Goal: Task Accomplishment & Management: Use online tool/utility

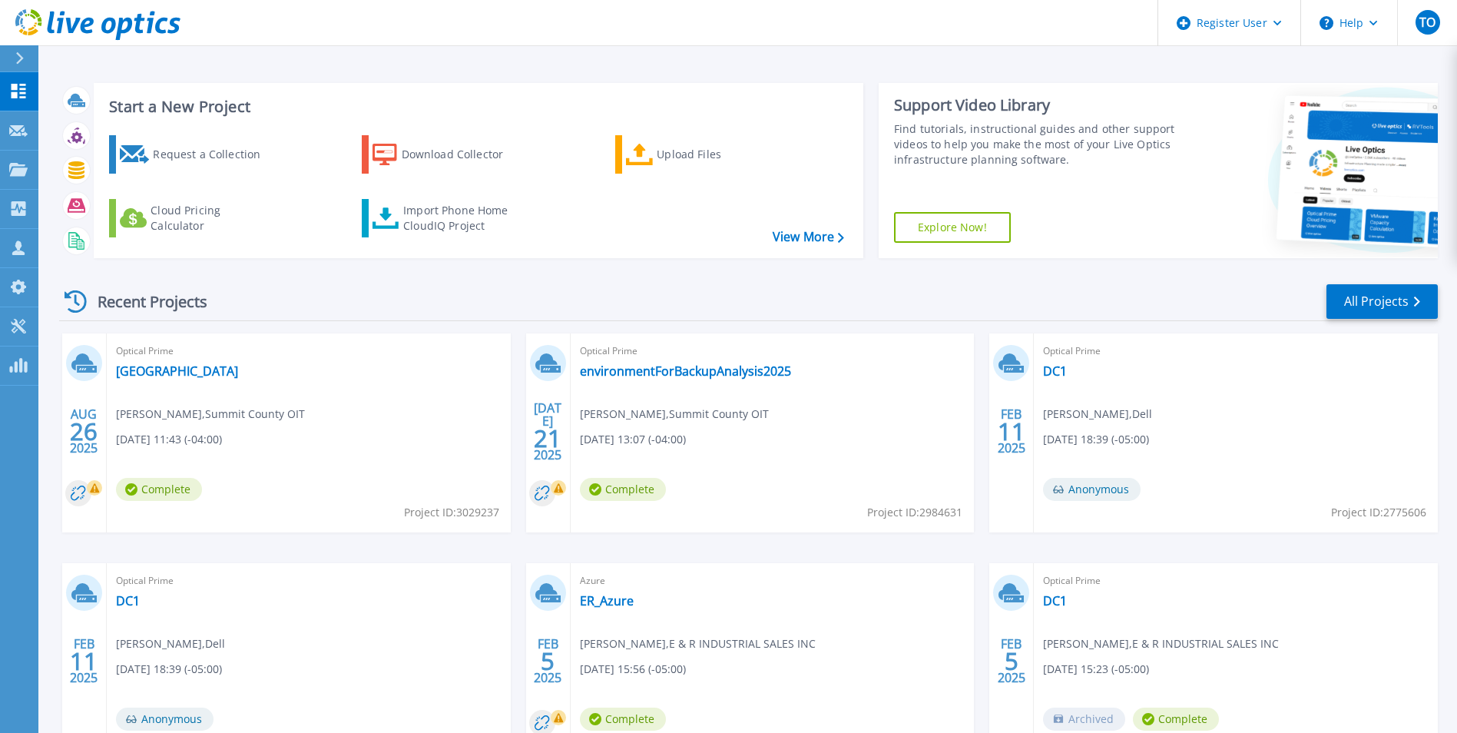
click at [15, 52] on icon at bounding box center [19, 58] width 8 height 12
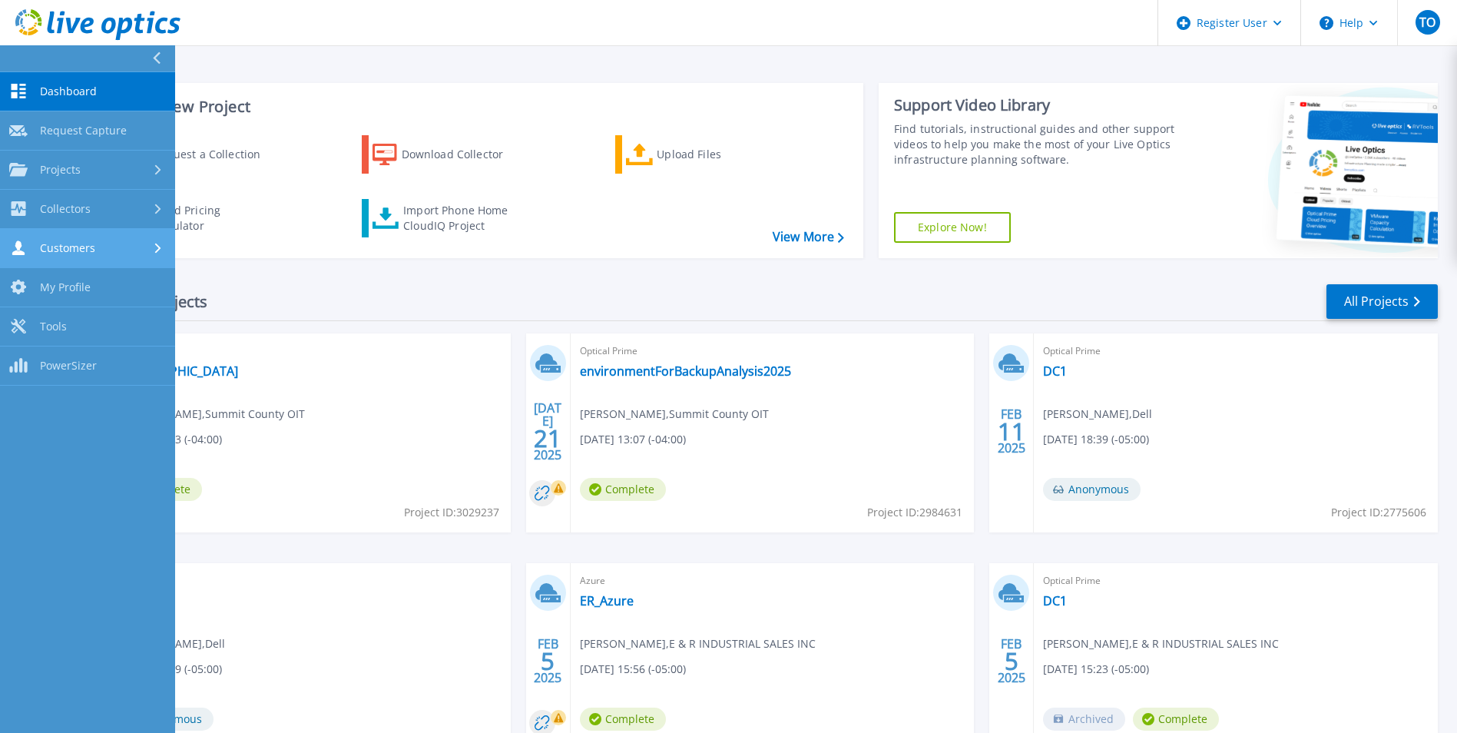
click at [85, 258] on link "Customers Customers" at bounding box center [87, 248] width 175 height 39
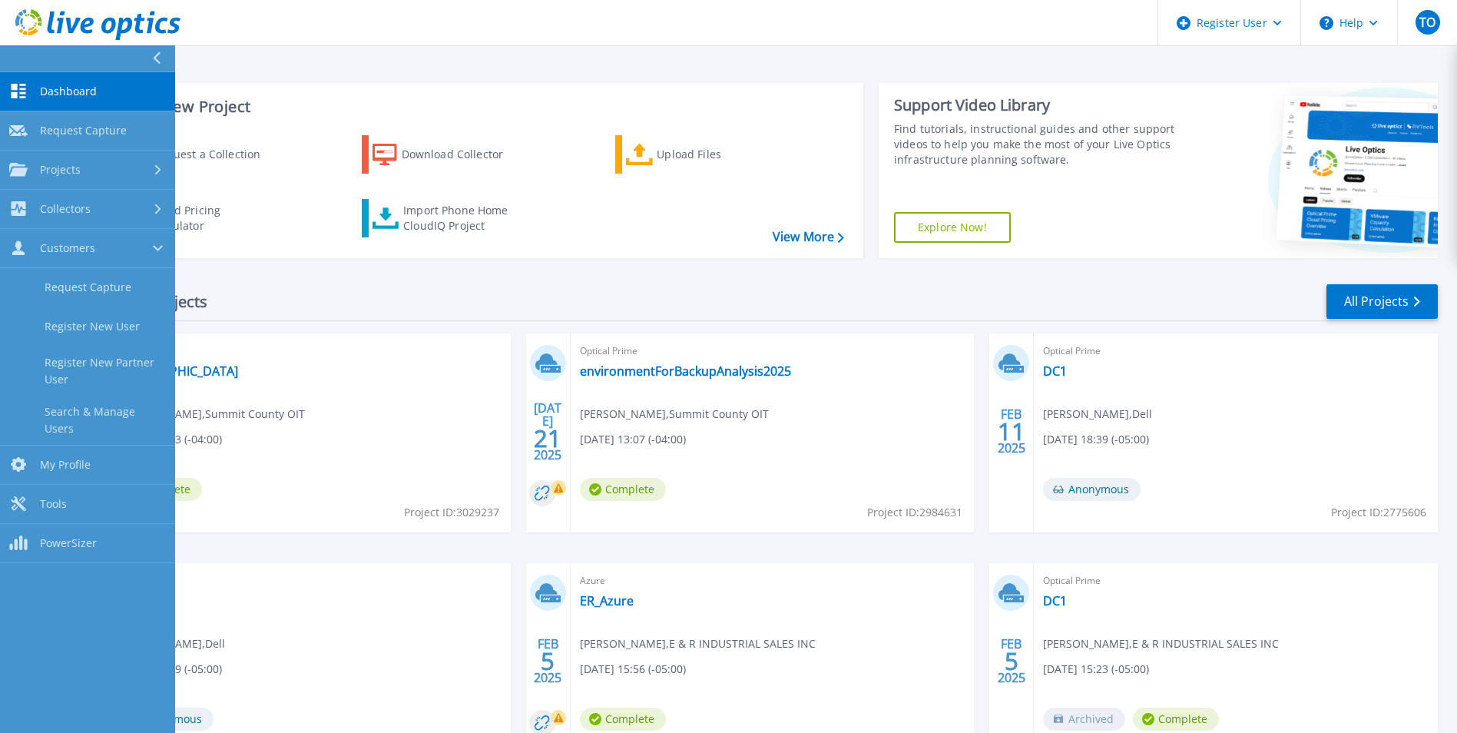
click at [582, 301] on div "Recent Projects All Projects" at bounding box center [748, 302] width 1379 height 38
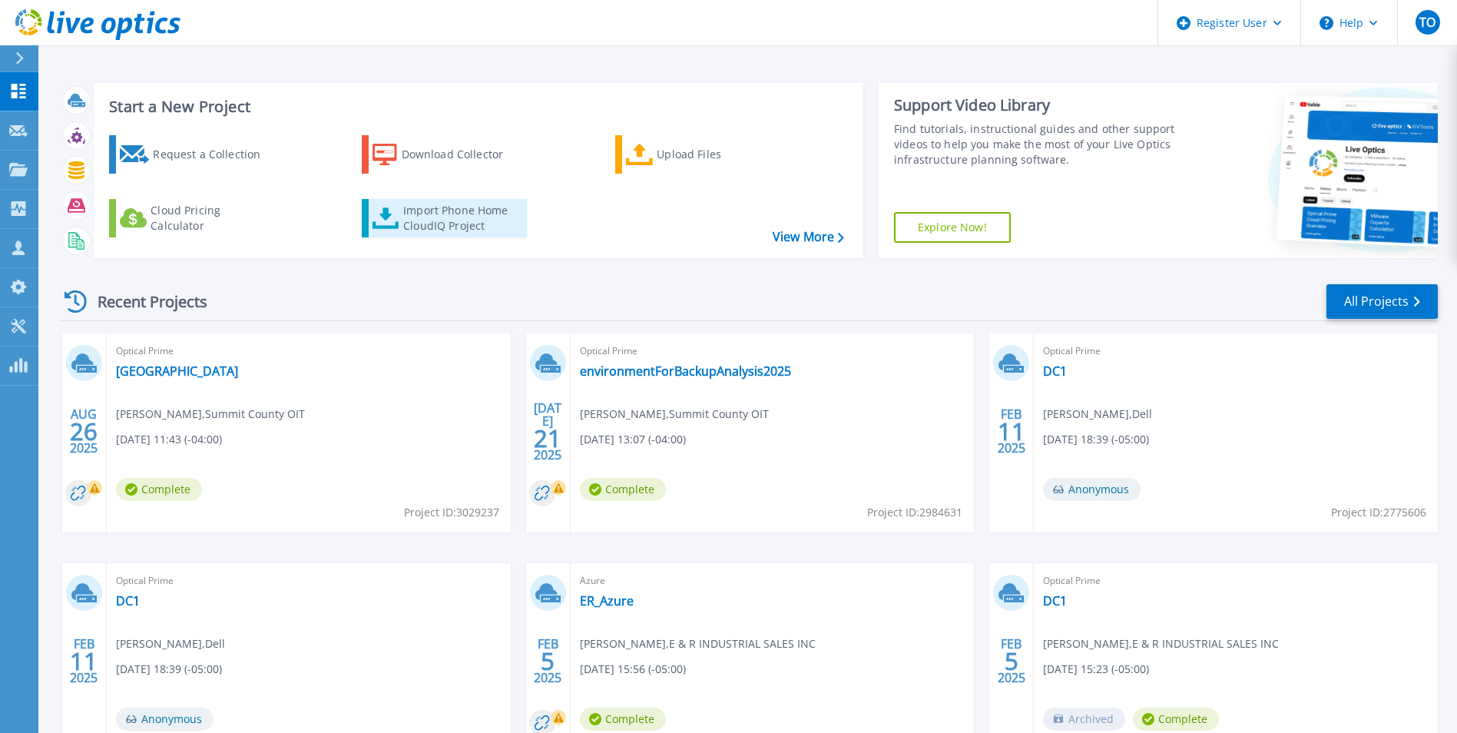
click at [460, 225] on div "Import Phone Home CloudIQ Project" at bounding box center [463, 218] width 120 height 31
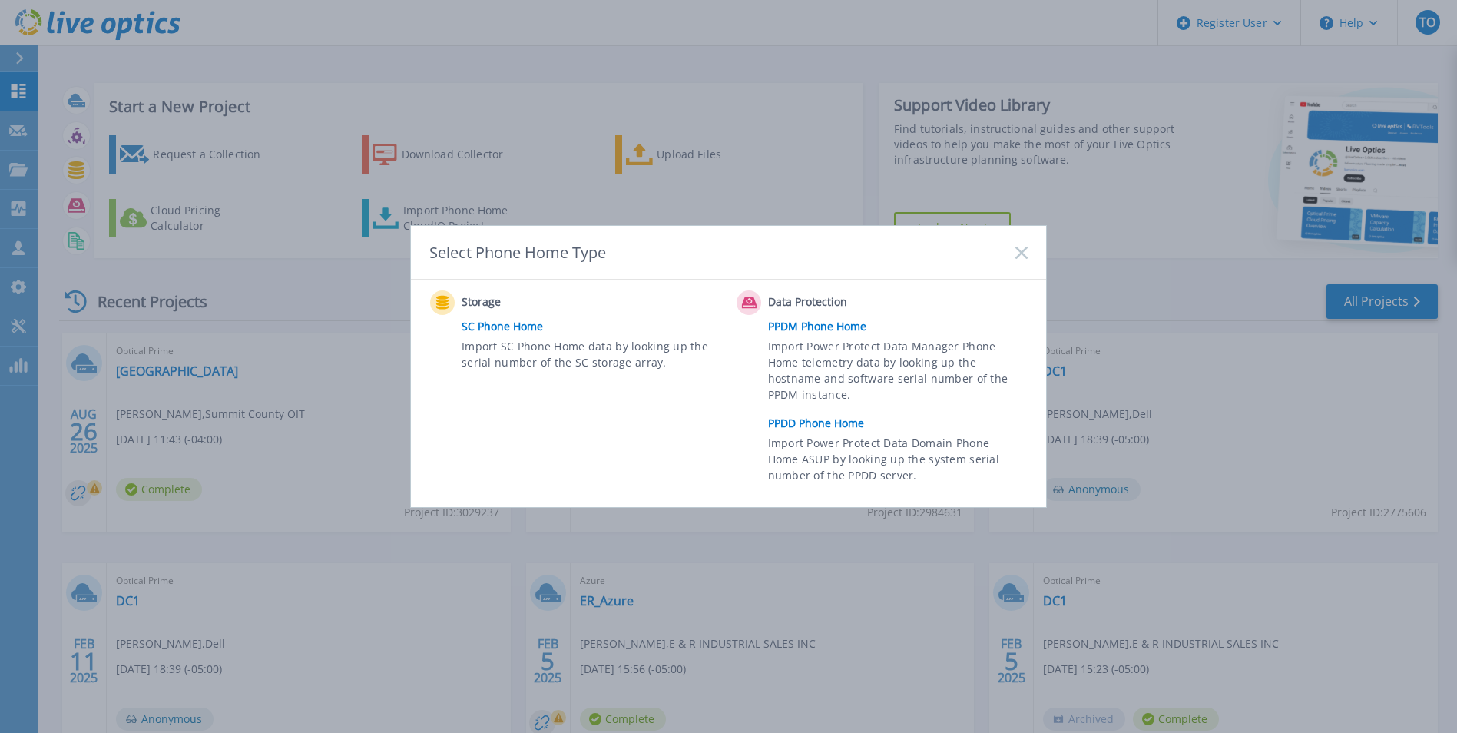
click at [815, 424] on link "PPDD Phone Home" at bounding box center [901, 423] width 267 height 23
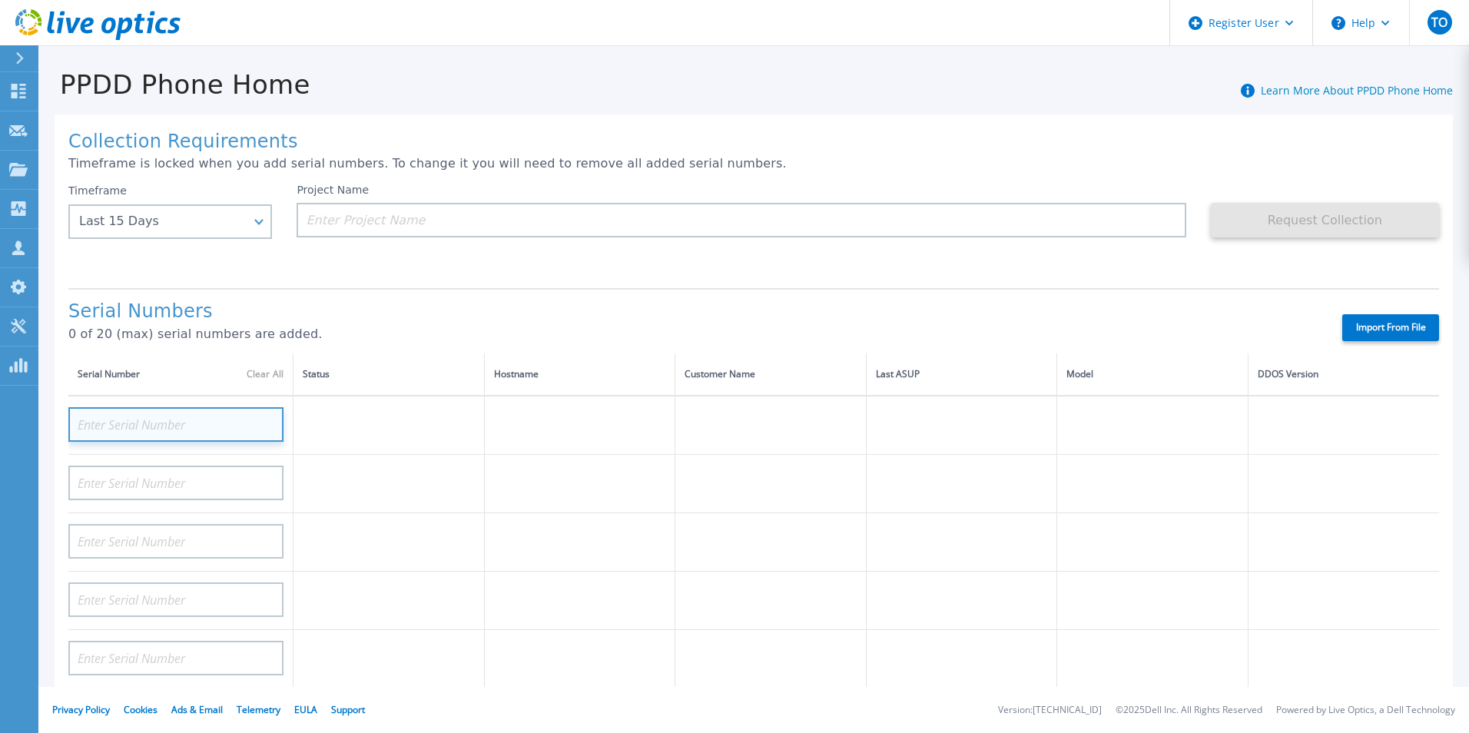
click at [155, 421] on input at bounding box center [175, 424] width 215 height 35
drag, startPoint x: 155, startPoint y: 419, endPoint x: 143, endPoint y: 425, distance: 13.4
paste input "APX00232711093"
type input "APX00232711093"
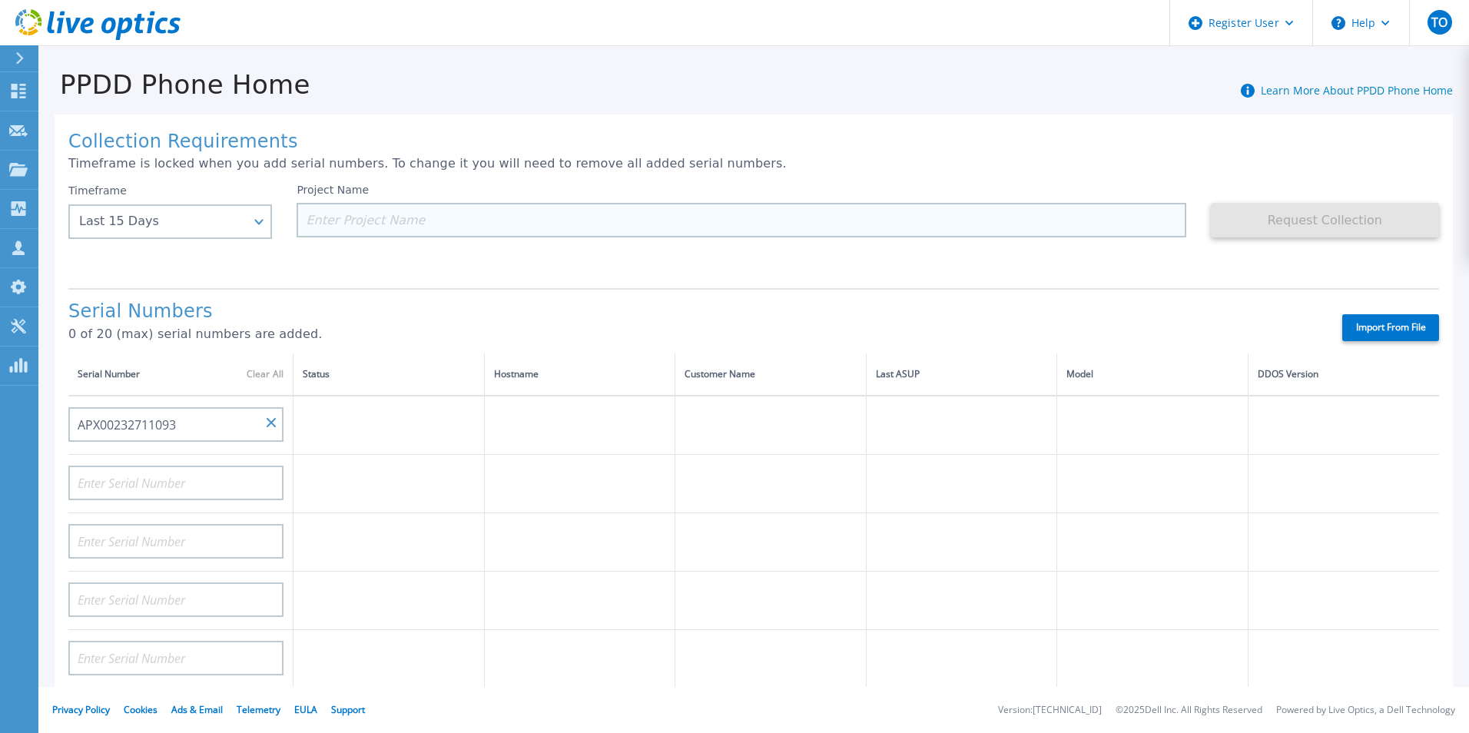
click at [422, 222] on input at bounding box center [741, 220] width 889 height 35
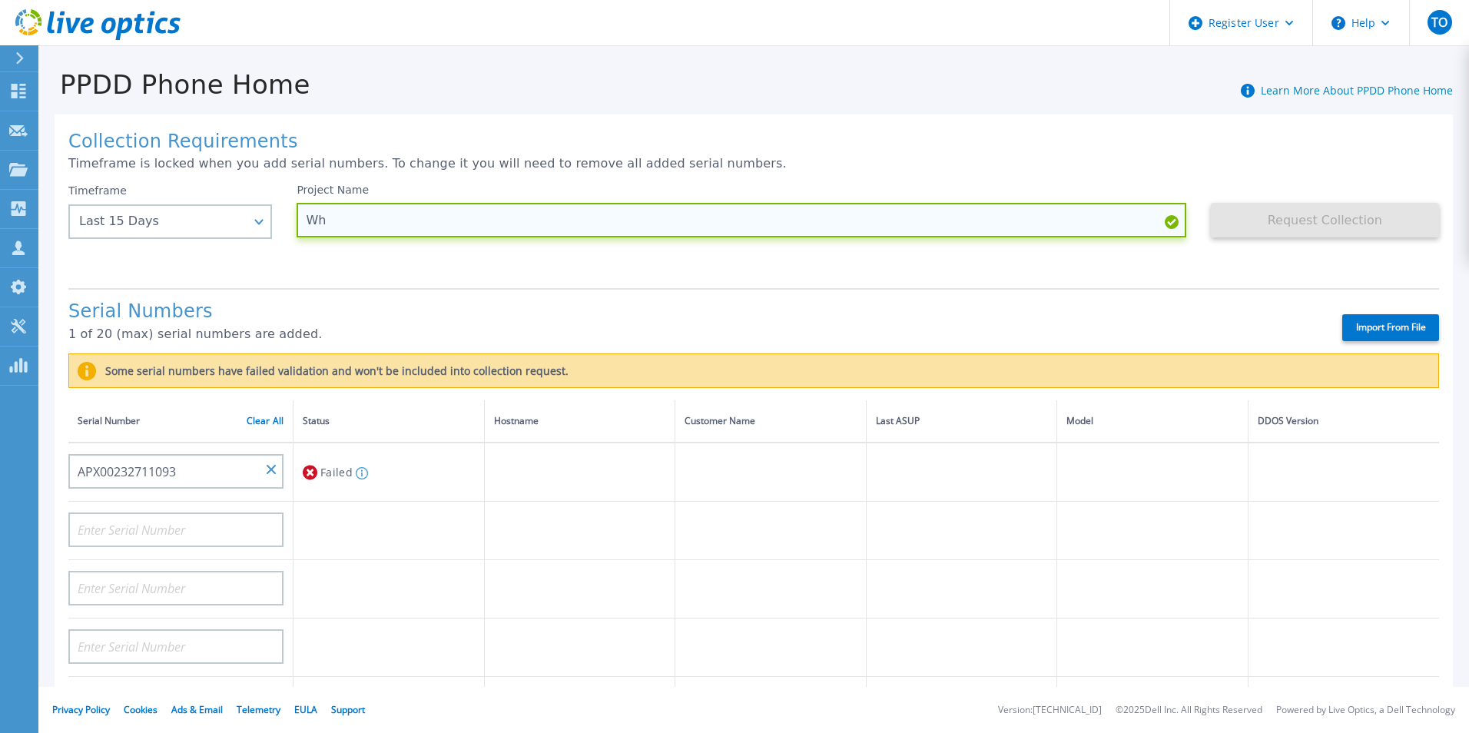
type input "W"
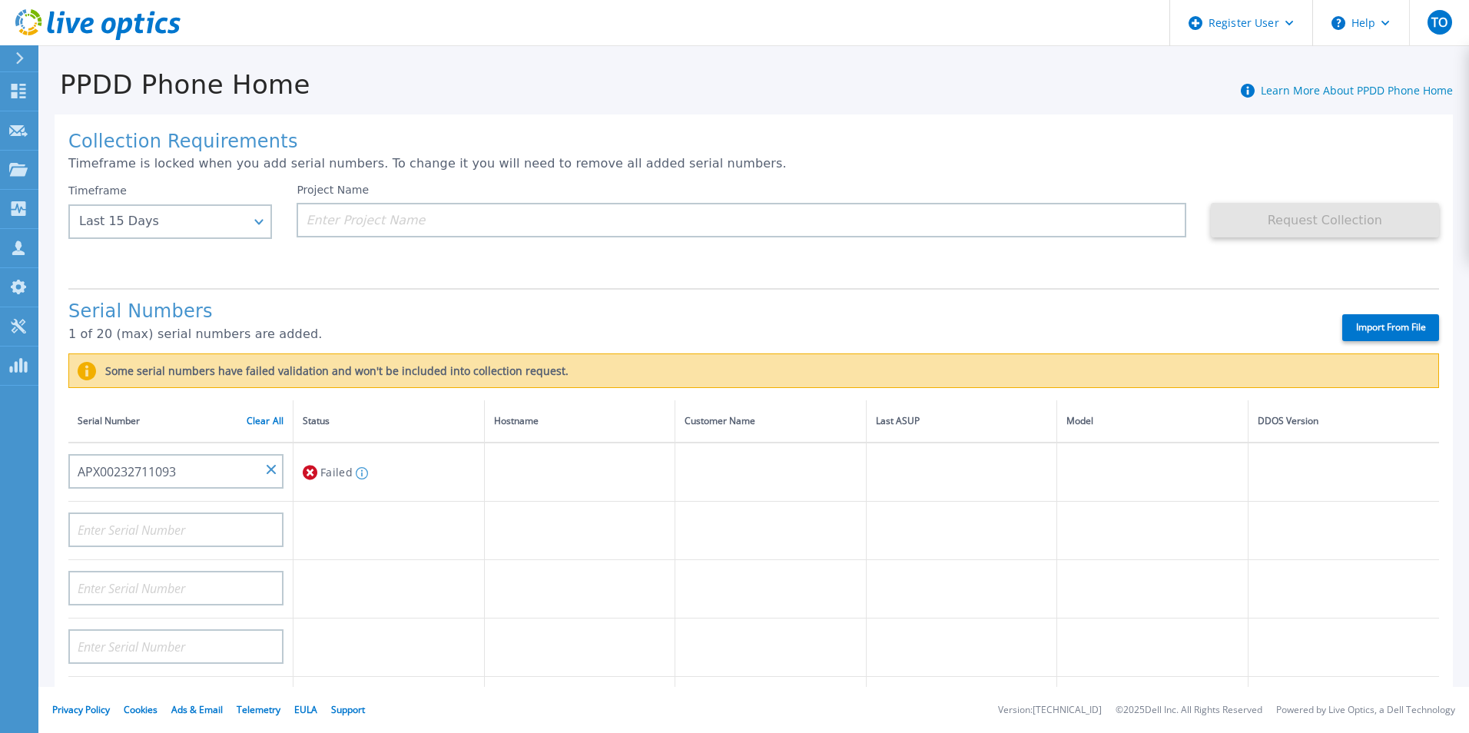
click at [331, 365] on label "Some serial numbers have failed validation and won't be included into collectio…" at bounding box center [332, 371] width 472 height 12
click at [544, 441] on th "Hostname" at bounding box center [579, 421] width 191 height 42
